Goal: Transaction & Acquisition: Book appointment/travel/reservation

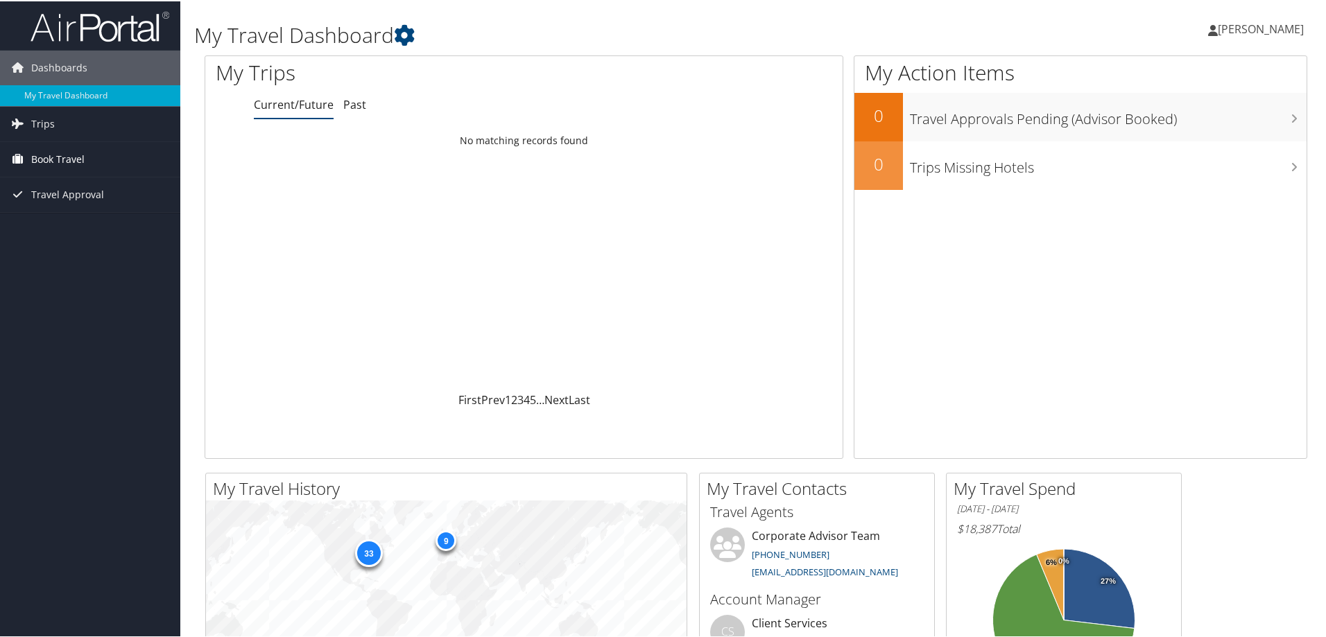
click at [70, 157] on span "Book Travel" at bounding box center [57, 158] width 53 height 35
click at [94, 227] on link "Book/Manage Online Trips" at bounding box center [90, 227] width 180 height 21
